Goal: Information Seeking & Learning: Learn about a topic

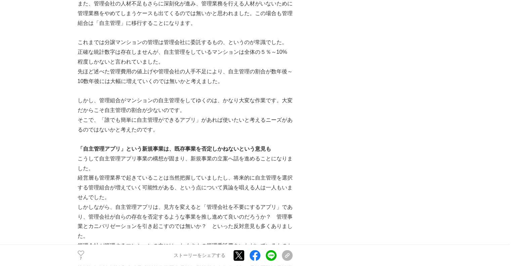
scroll to position [1591, 0]
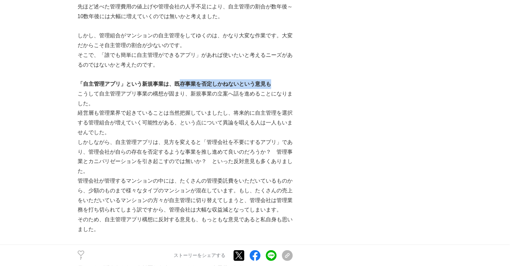
drag, startPoint x: 191, startPoint y: 76, endPoint x: 285, endPoint y: 76, distance: 94.4
click at [285, 79] on p "「自主管理アプリ」という新規事業は、既存事業を否定しかねないという意見も" at bounding box center [185, 84] width 215 height 10
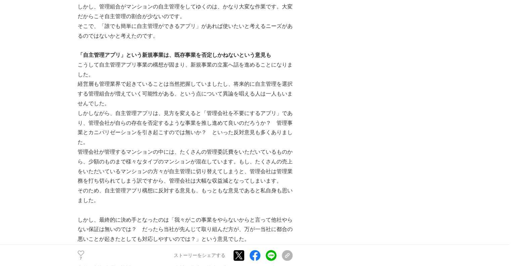
scroll to position [1669, 0]
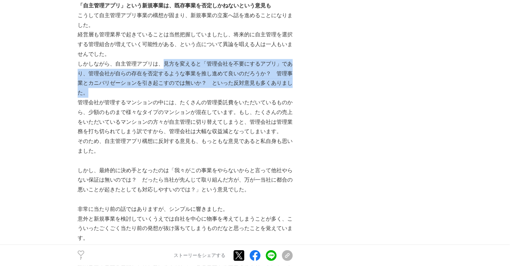
drag, startPoint x: 165, startPoint y: 57, endPoint x: 117, endPoint y: 87, distance: 56.9
click at [117, 87] on p "しかしながら、自主管理アプリは、見方を変えると「管理会社を不要にするアプリ」であり、管理会社が自らの存在を否定するような事業を推し進めて良いのだろうか？　管理…" at bounding box center [185, 78] width 215 height 39
click at [119, 83] on p "しかしながら、自主管理アプリは、見方を変えると「管理会社を不要にするアプリ」であり、管理会社が自らの存在を否定するような事業を推し進めて良いのだろうか？　管理…" at bounding box center [185, 78] width 215 height 39
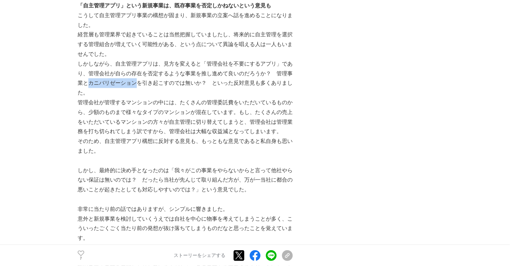
drag, startPoint x: 134, startPoint y: 78, endPoint x: 88, endPoint y: 77, distance: 46.0
click at [88, 77] on p "しかしながら、自主管理アプリは、見方を変えると「管理会社を不要にするアプリ」であり、管理会社が自らの存在を否定するような事業を推し進めて良いのだろうか？　管理…" at bounding box center [185, 78] width 215 height 39
click at [192, 103] on p "管理会社が管理するマンションの中には、たくさんの管理委託費をいただいているものから、少額のものまで様々なタイプのマンションが混在しています。もし、たくさんの売…" at bounding box center [185, 117] width 215 height 39
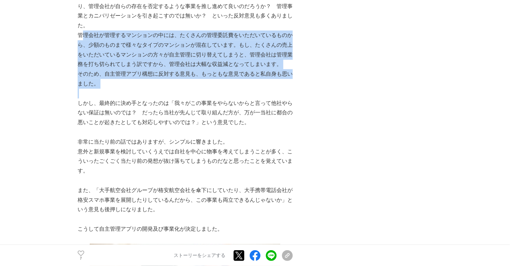
drag, startPoint x: 81, startPoint y: 26, endPoint x: 88, endPoint y: 87, distance: 60.9
click at [133, 76] on p "そのため、自主管理アプリ構想に反対する意見も、もっともな意見であると私自身も思いました。" at bounding box center [185, 78] width 215 height 19
drag, startPoint x: 110, startPoint y: 75, endPoint x: 79, endPoint y: 26, distance: 58.0
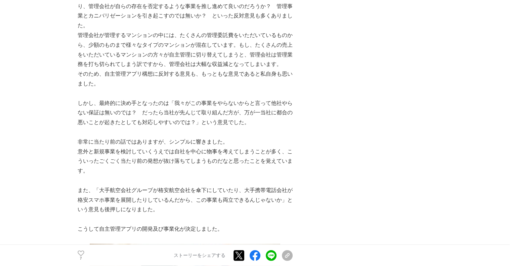
click at [200, 89] on p at bounding box center [185, 94] width 215 height 10
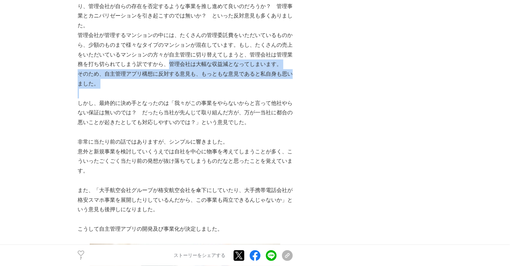
drag, startPoint x: 169, startPoint y: 55, endPoint x: 165, endPoint y: 80, distance: 25.2
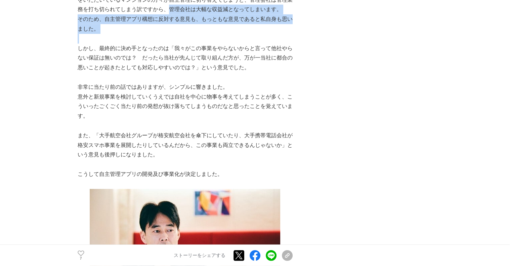
scroll to position [1792, 0]
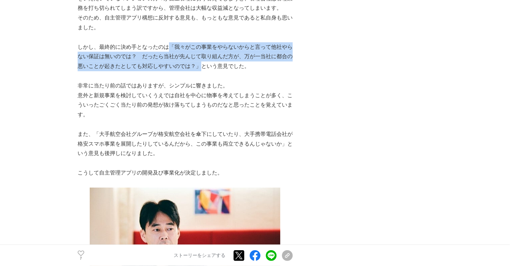
drag, startPoint x: 168, startPoint y: 33, endPoint x: 202, endPoint y: 55, distance: 40.4
click at [202, 55] on p "しかし、最終的に決め手となったのは「我々がこの事業をやらないからと言って他社やらない保証は無いのでは？　だったら当社が先んじて取り組んだ方が、万が一当社に都合…" at bounding box center [185, 56] width 215 height 29
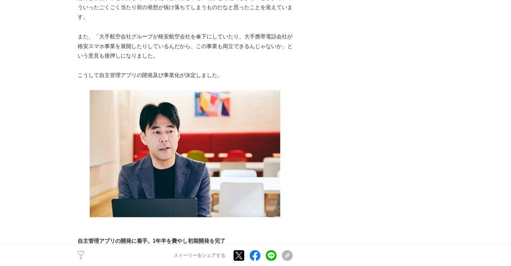
scroll to position [1859, 0]
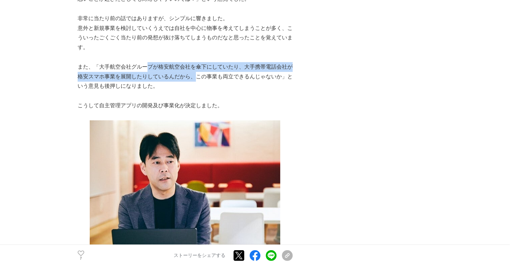
drag, startPoint x: 144, startPoint y: 59, endPoint x: 198, endPoint y: 65, distance: 54.1
click at [198, 65] on p "また、「大手航空会社グループが格安航空会社を傘下にしていたり、大手携帯電話会社が格安スマホ事業を展開したりしているんだから、この事業も両立できるんじゃないか」…" at bounding box center [185, 76] width 215 height 29
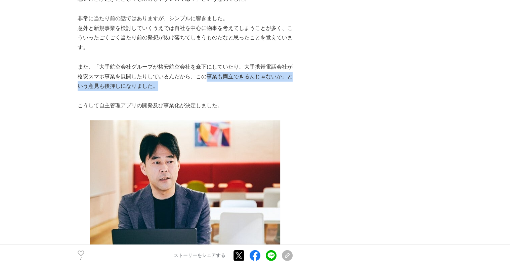
drag, startPoint x: 204, startPoint y: 69, endPoint x: 249, endPoint y: 78, distance: 45.7
click at [249, 78] on p "また、「大手航空会社グループが格安航空会社を傘下にしていたり、大手携帯電話会社が格安スマホ事業を展開したりしているんだから、この事業も両立できるんじゃないか」…" at bounding box center [185, 76] width 215 height 29
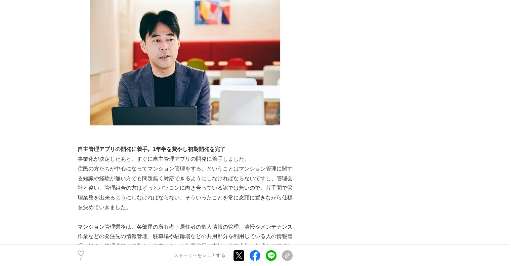
scroll to position [2027, 0]
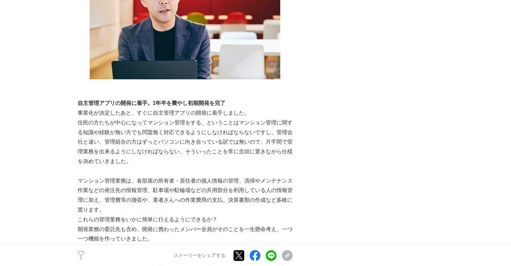
drag, startPoint x: 76, startPoint y: 94, endPoint x: 80, endPoint y: 121, distance: 26.9
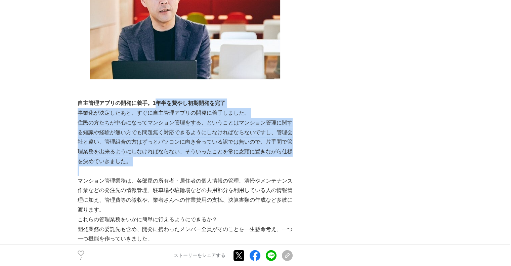
drag, startPoint x: 152, startPoint y: 98, endPoint x: 136, endPoint y: 158, distance: 62.7
click at [136, 158] on div "イノベリオス株式会社は、「日本のマンションをもっと住民ファーストに」というコンセプトのもと、マンション管理支援アプリ：KURASEL（クラセル）をマンション管…" at bounding box center [185, 177] width 215 height 4166
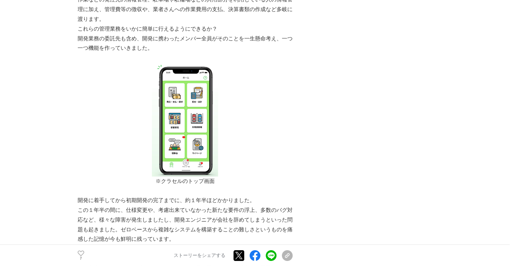
scroll to position [2330, 0]
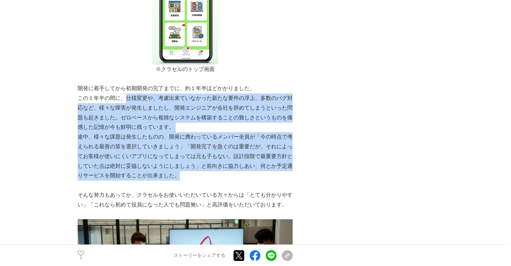
drag, startPoint x: 126, startPoint y: 90, endPoint x: 206, endPoint y: 169, distance: 112.4
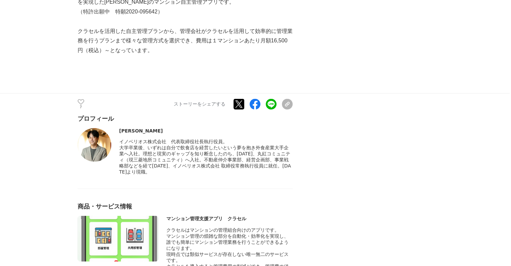
scroll to position [4111, 0]
